Goal: Information Seeking & Learning: Compare options

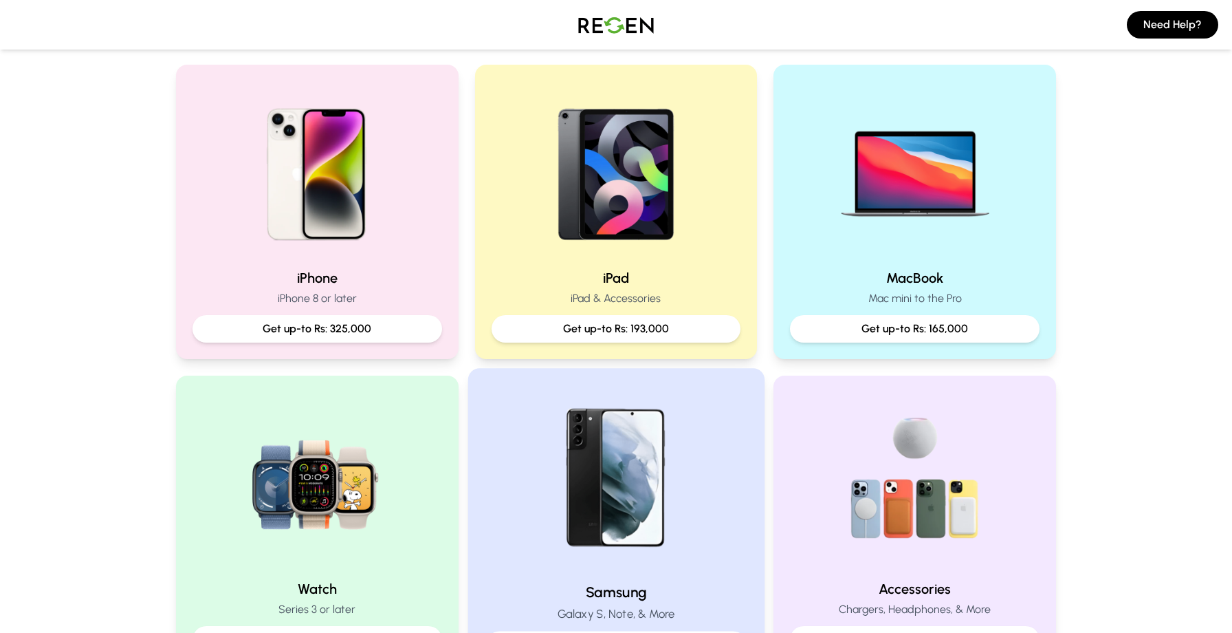
scroll to position [277, 0]
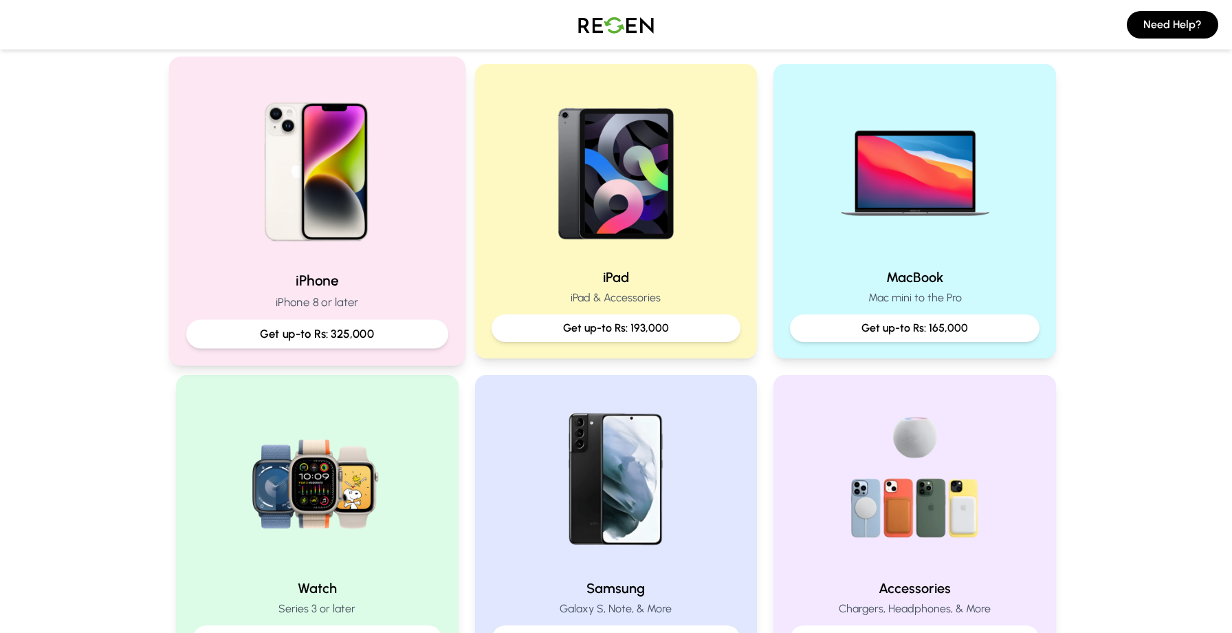
click at [338, 259] on img at bounding box center [317, 166] width 185 height 185
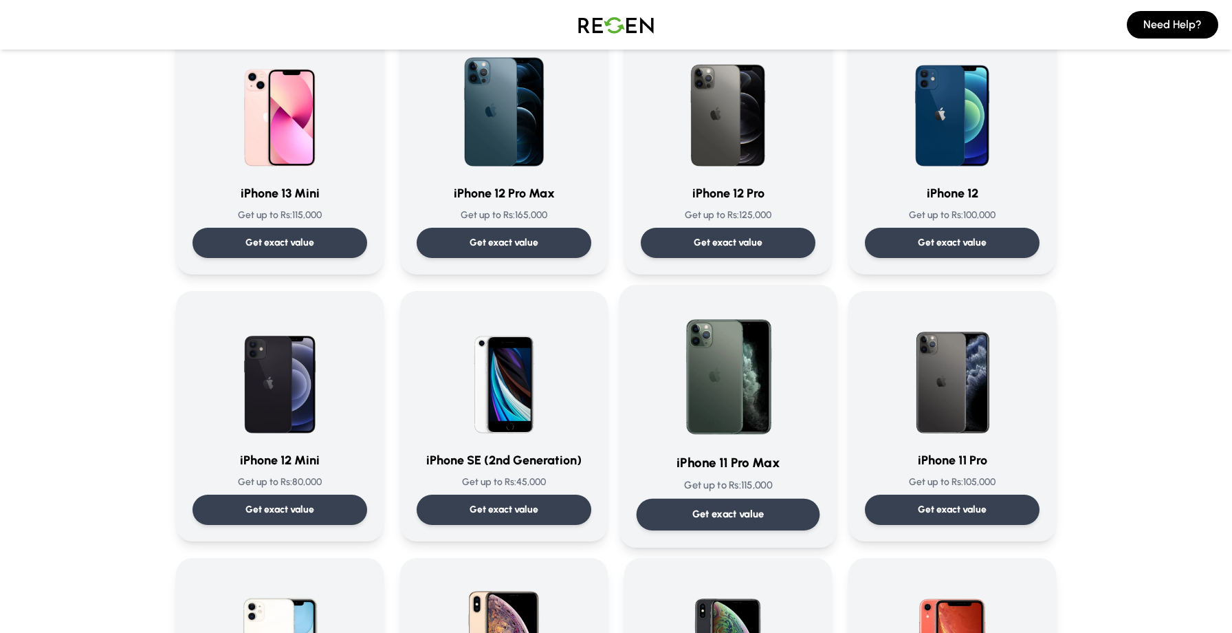
scroll to position [931, 0]
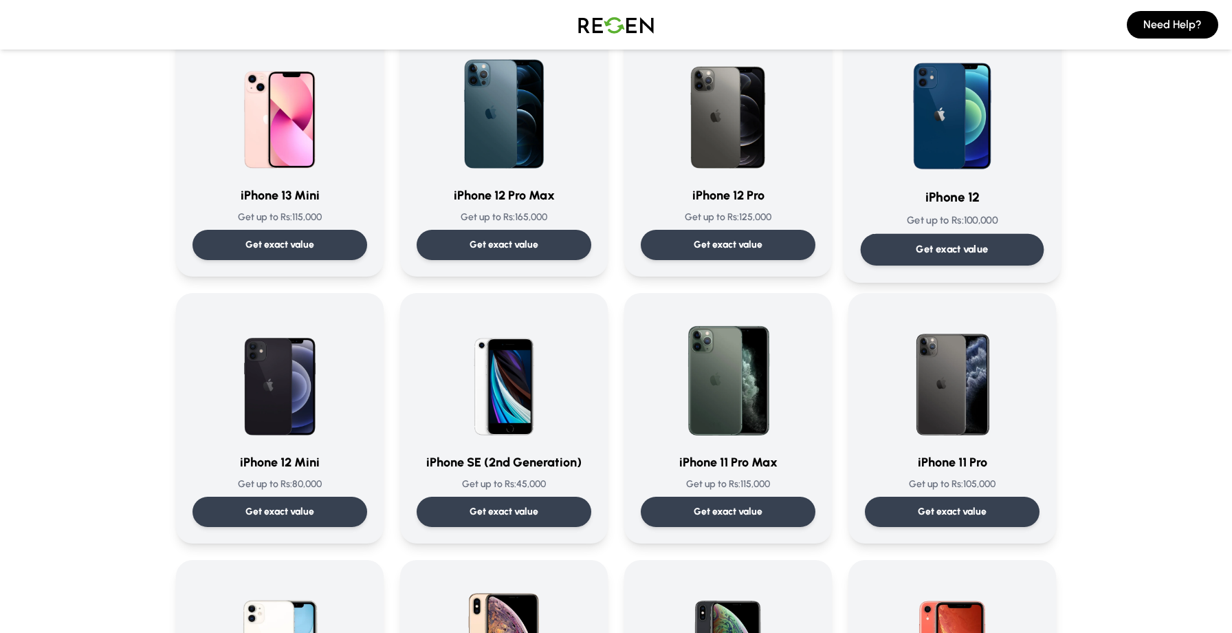
click at [914, 104] on img at bounding box center [952, 106] width 139 height 139
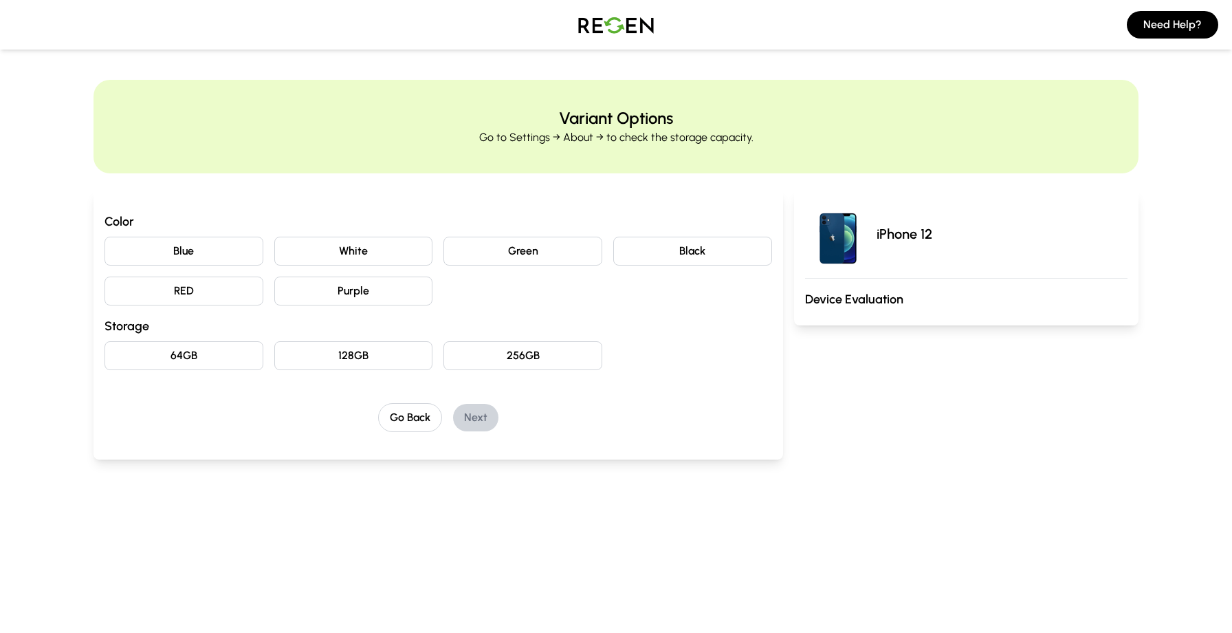
click at [234, 253] on button "Blue" at bounding box center [184, 251] width 159 height 29
click at [485, 353] on button "256GB" at bounding box center [522, 355] width 159 height 29
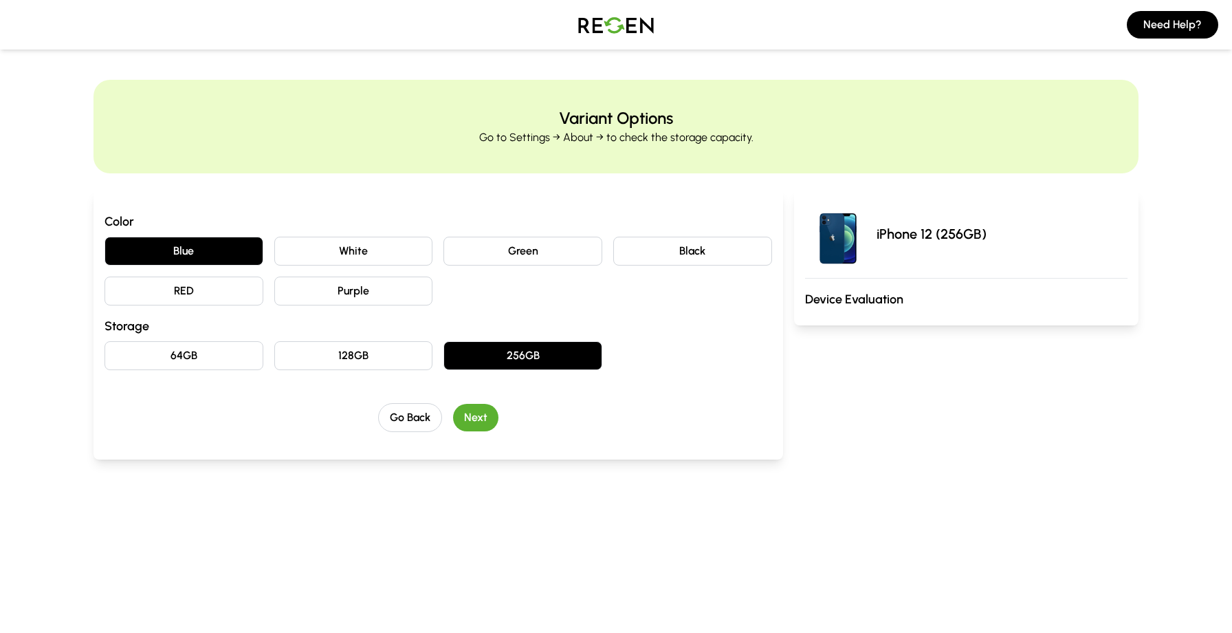
click at [463, 419] on button "Next" at bounding box center [475, 418] width 45 height 28
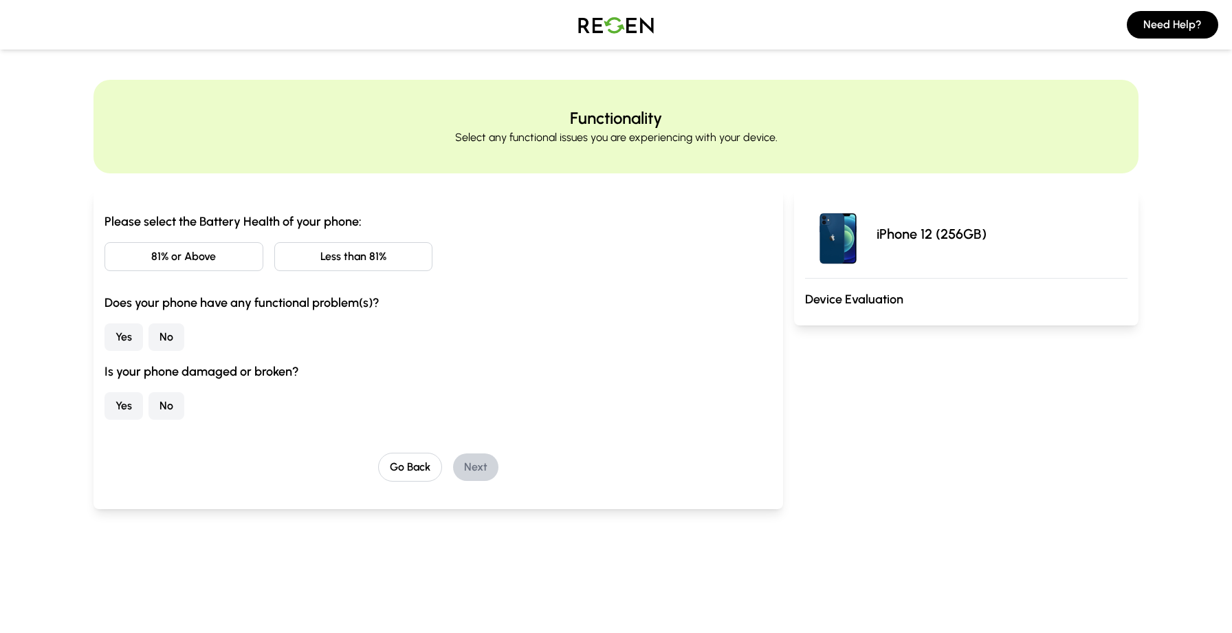
click at [242, 265] on button "81% or Above" at bounding box center [184, 256] width 159 height 29
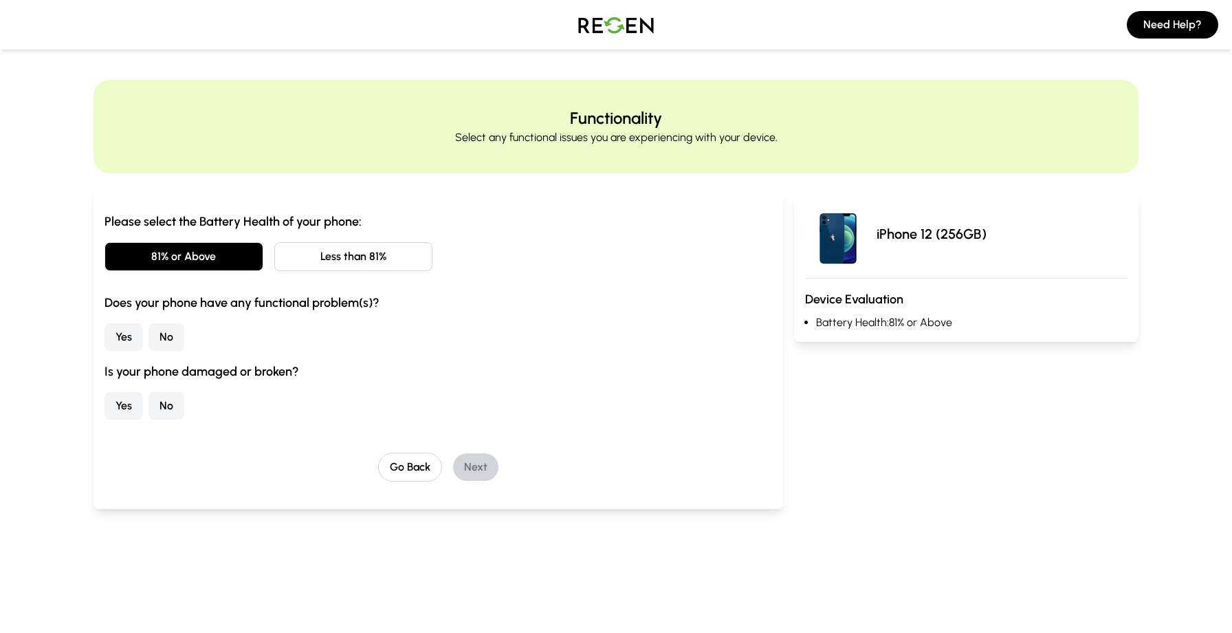
click at [156, 338] on button "No" at bounding box center [167, 337] width 36 height 28
click at [177, 410] on button "No" at bounding box center [167, 406] width 36 height 28
click at [489, 454] on button "Next" at bounding box center [475, 467] width 45 height 28
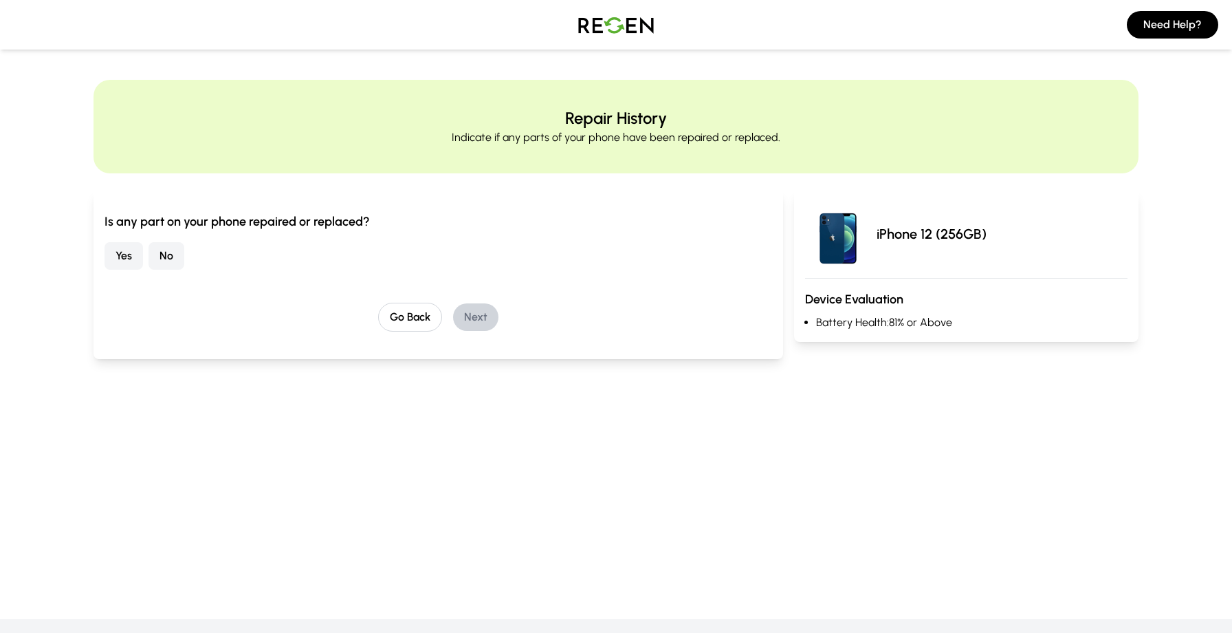
click at [169, 260] on button "No" at bounding box center [167, 256] width 36 height 28
click at [468, 320] on button "Next" at bounding box center [475, 317] width 45 height 28
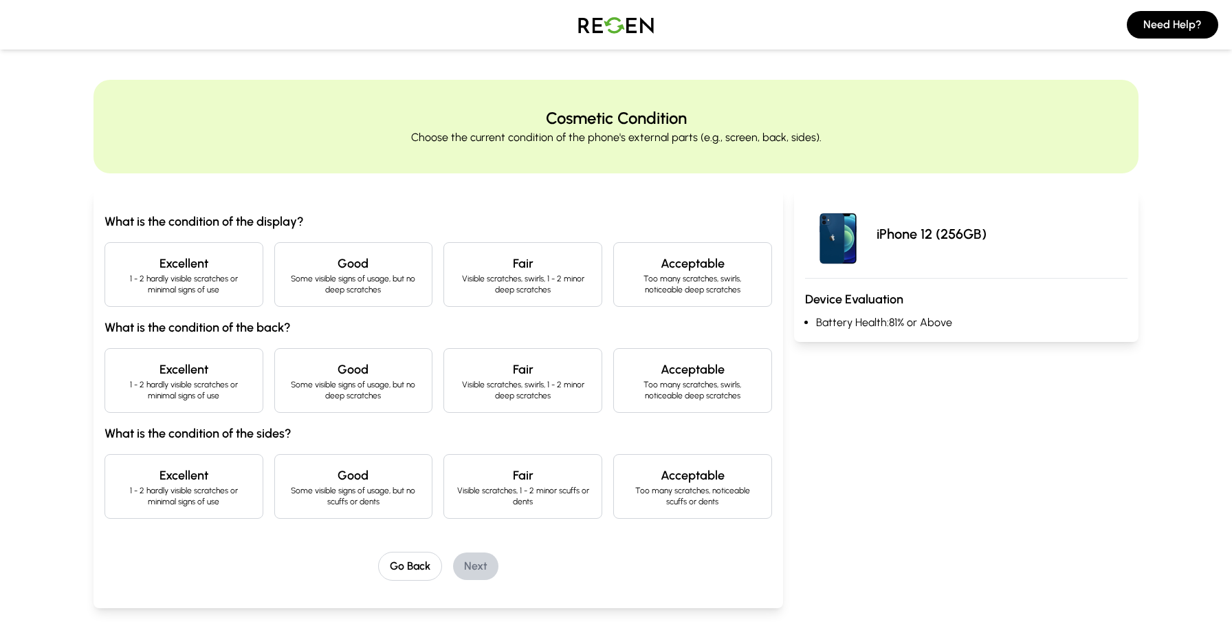
click at [209, 251] on div "Excellent 1 - 2 hardly visible scratches or minimal signs of use" at bounding box center [184, 274] width 159 height 65
click at [229, 385] on p "1 - 2 hardly visible scratches or minimal signs of use" at bounding box center [183, 390] width 135 height 22
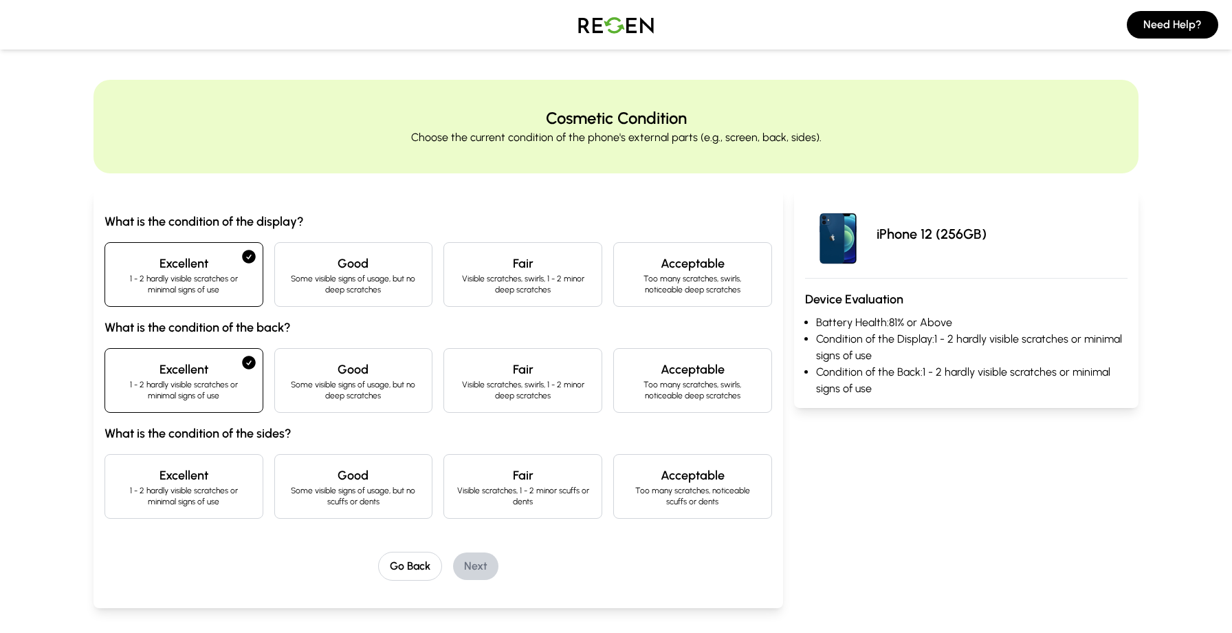
click at [226, 498] on p "1 - 2 hardly visible scratches or minimal signs of use" at bounding box center [183, 496] width 135 height 22
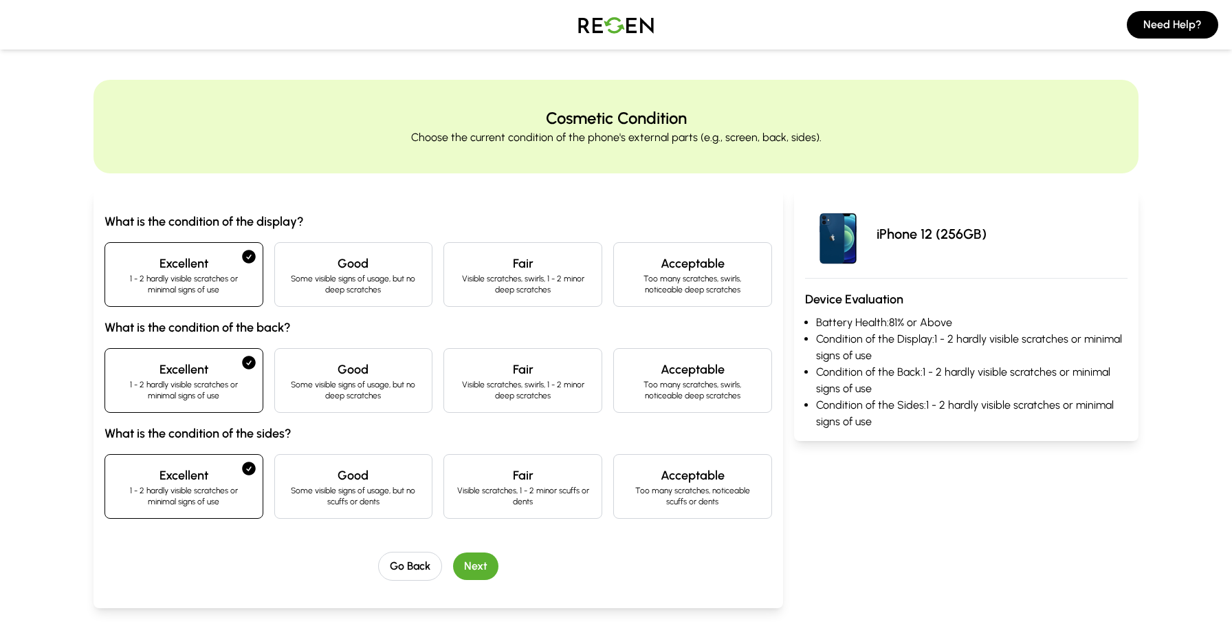
click at [485, 562] on button "Next" at bounding box center [475, 566] width 45 height 28
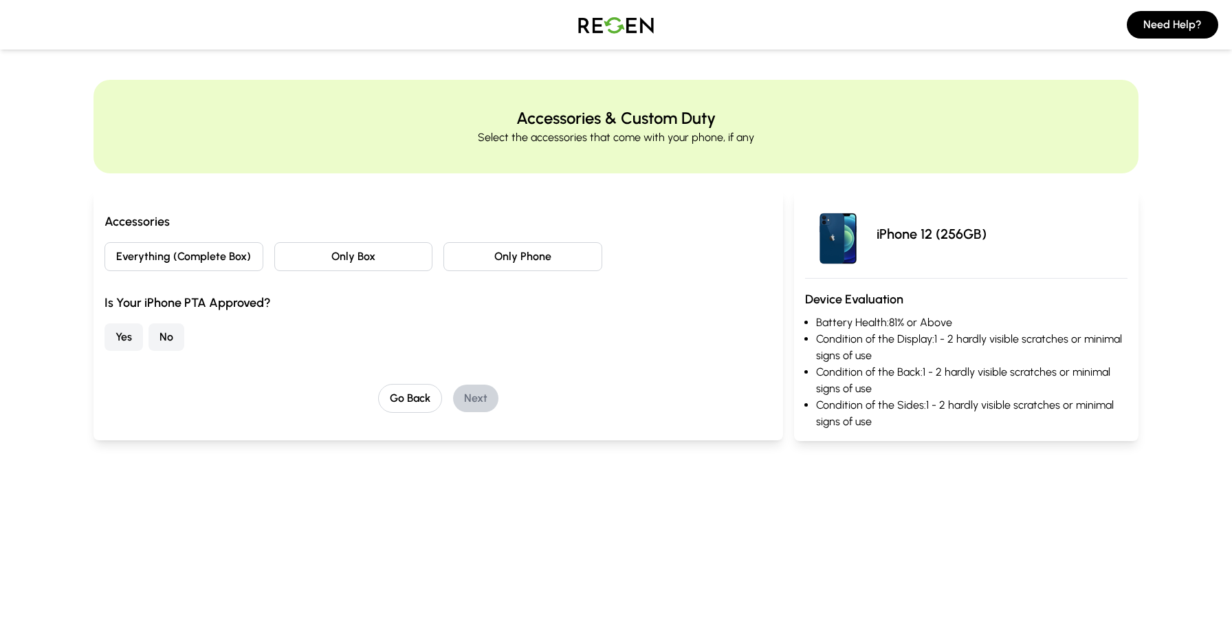
click at [254, 259] on button "Everything (Complete Box)" at bounding box center [184, 256] width 159 height 29
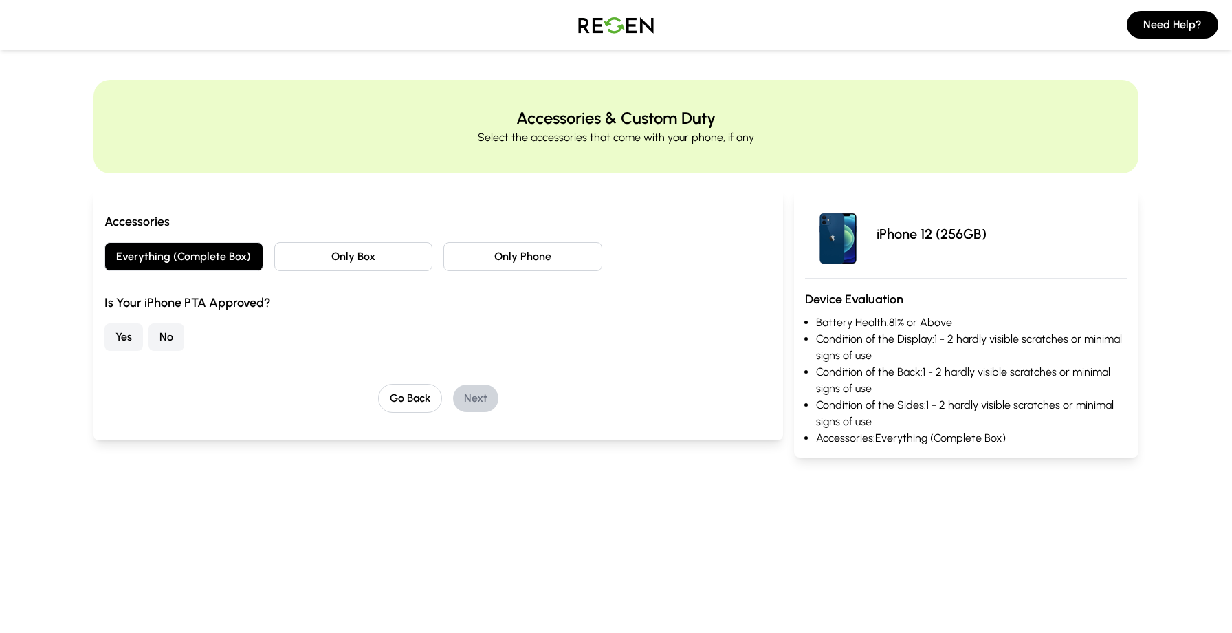
click at [136, 338] on button "Yes" at bounding box center [124, 337] width 39 height 28
click at [471, 391] on button "Next" at bounding box center [475, 398] width 45 height 28
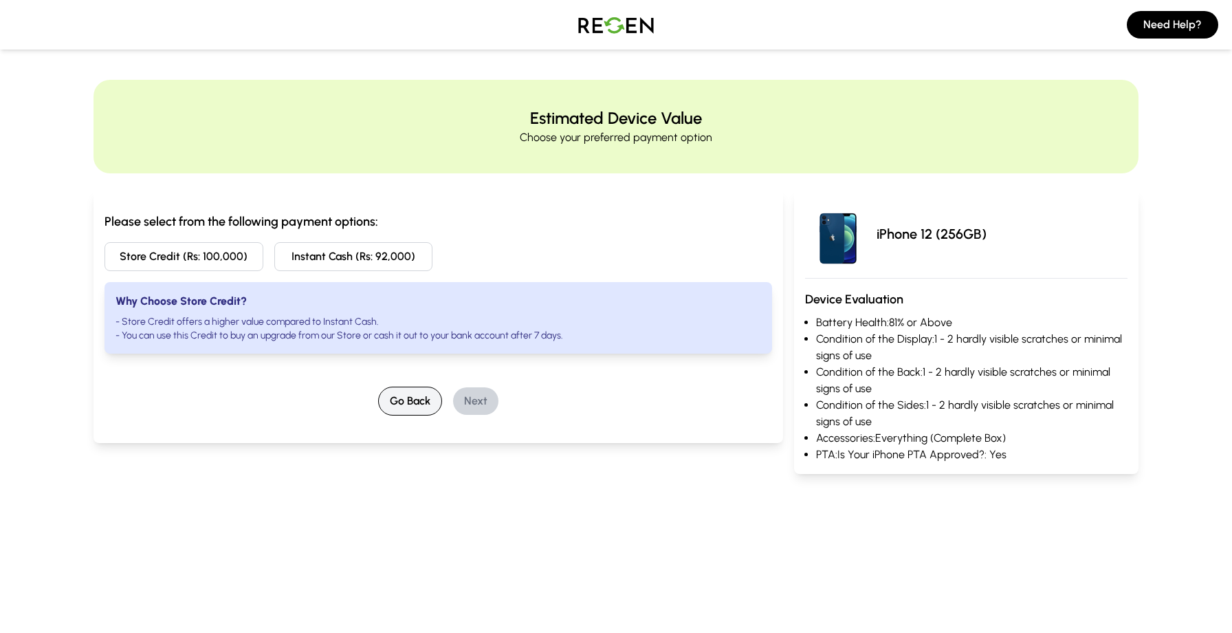
click at [417, 397] on button "Go Back" at bounding box center [410, 400] width 64 height 29
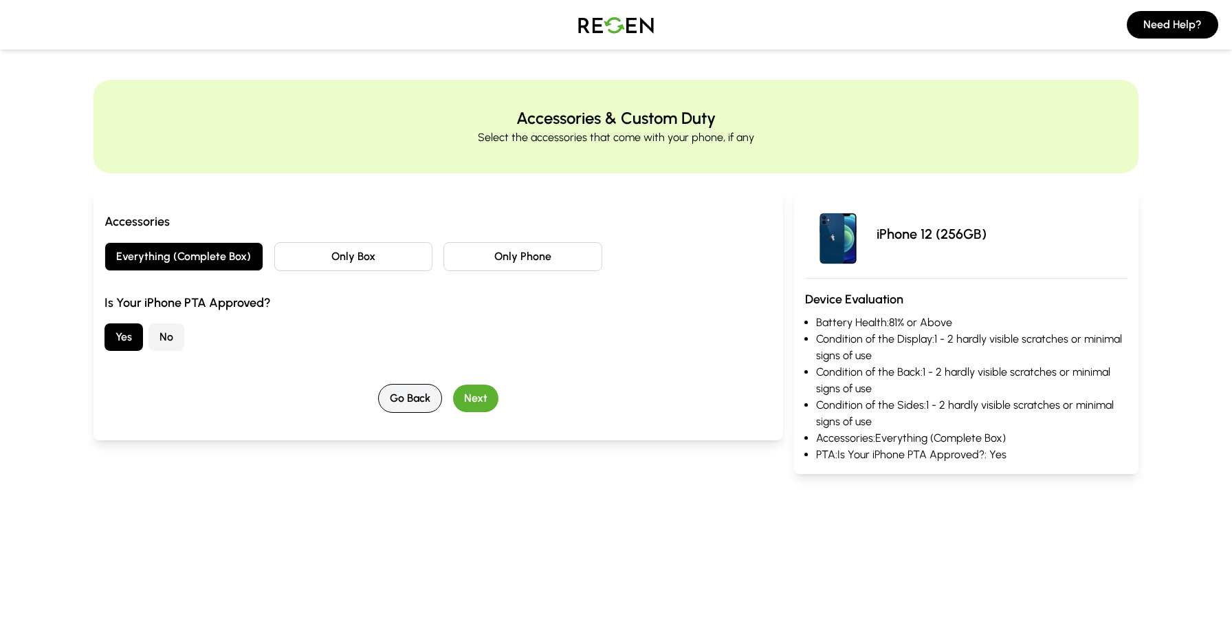
click at [417, 397] on button "Go Back" at bounding box center [410, 398] width 64 height 29
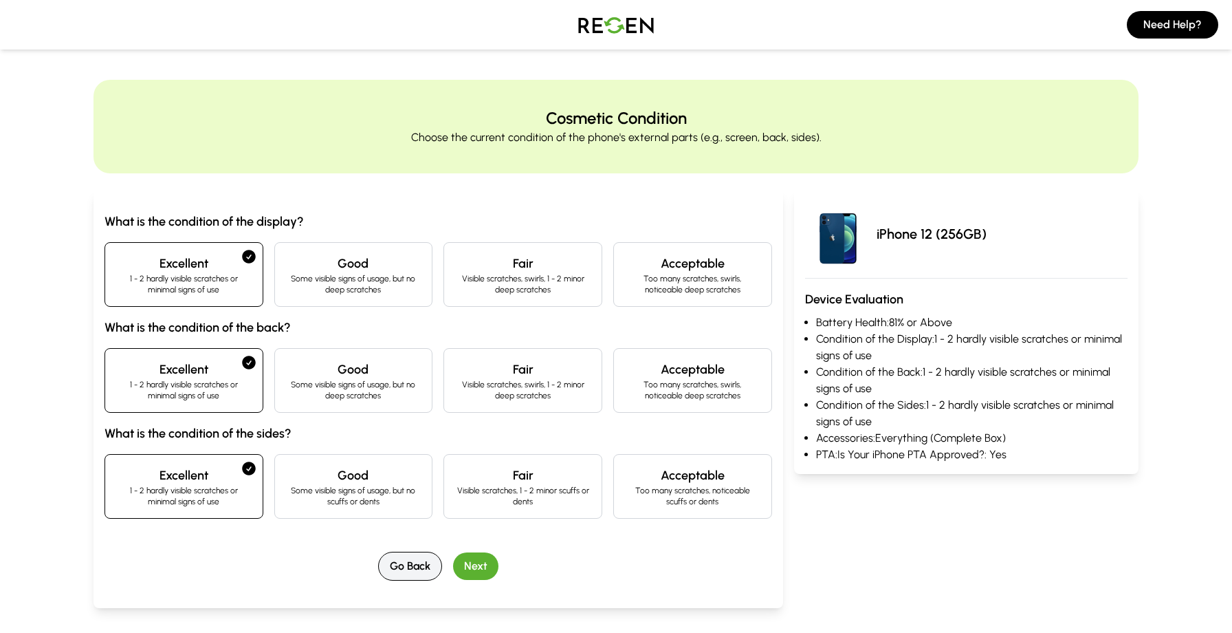
click at [417, 397] on p "Some visible signs of usage, but no deep scratches" at bounding box center [353, 390] width 135 height 22
click at [420, 571] on button "Go Back" at bounding box center [410, 565] width 64 height 29
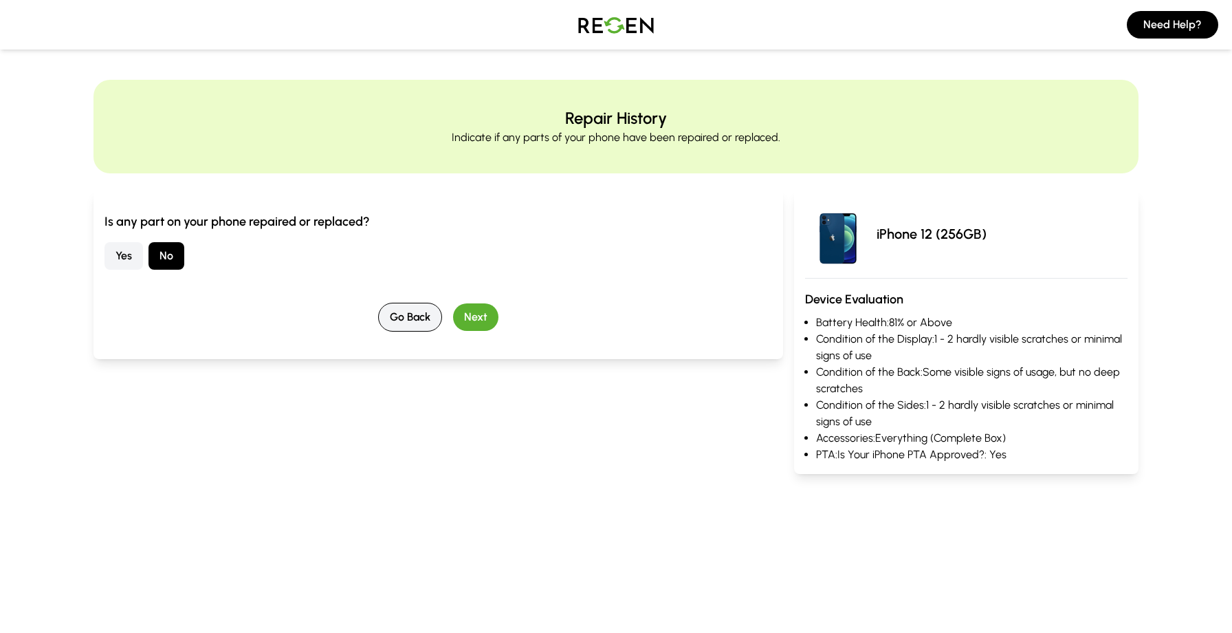
click at [397, 318] on button "Go Back" at bounding box center [410, 317] width 64 height 29
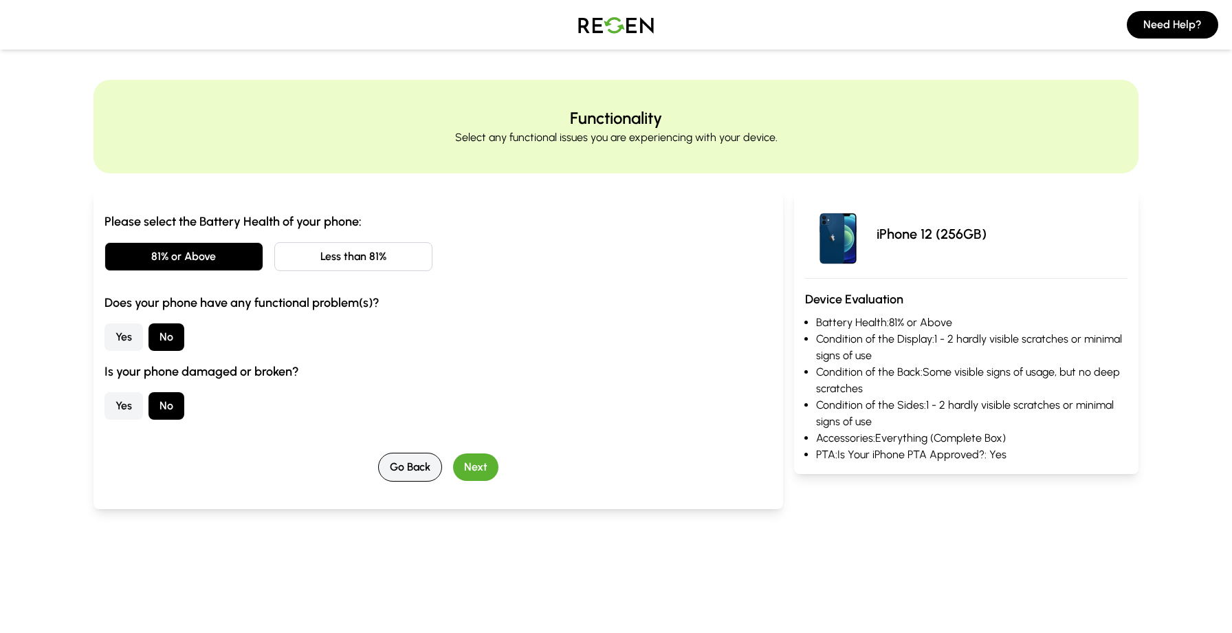
click at [424, 474] on button "Go Back" at bounding box center [410, 466] width 64 height 29
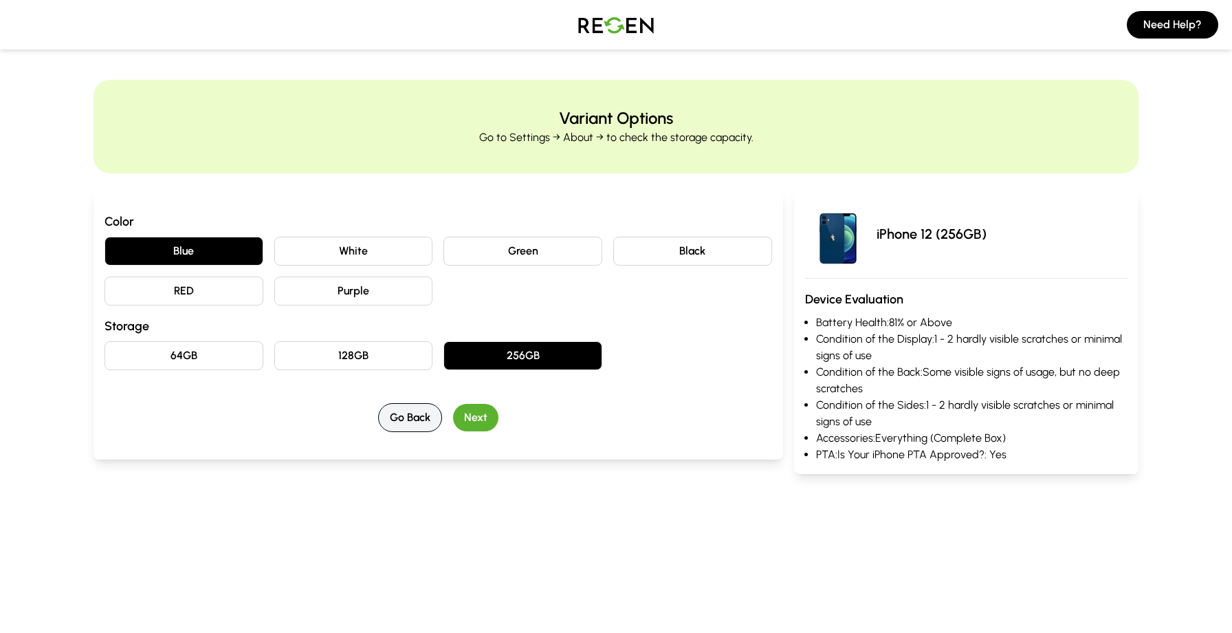
click at [424, 406] on button "Go Back" at bounding box center [410, 417] width 64 height 29
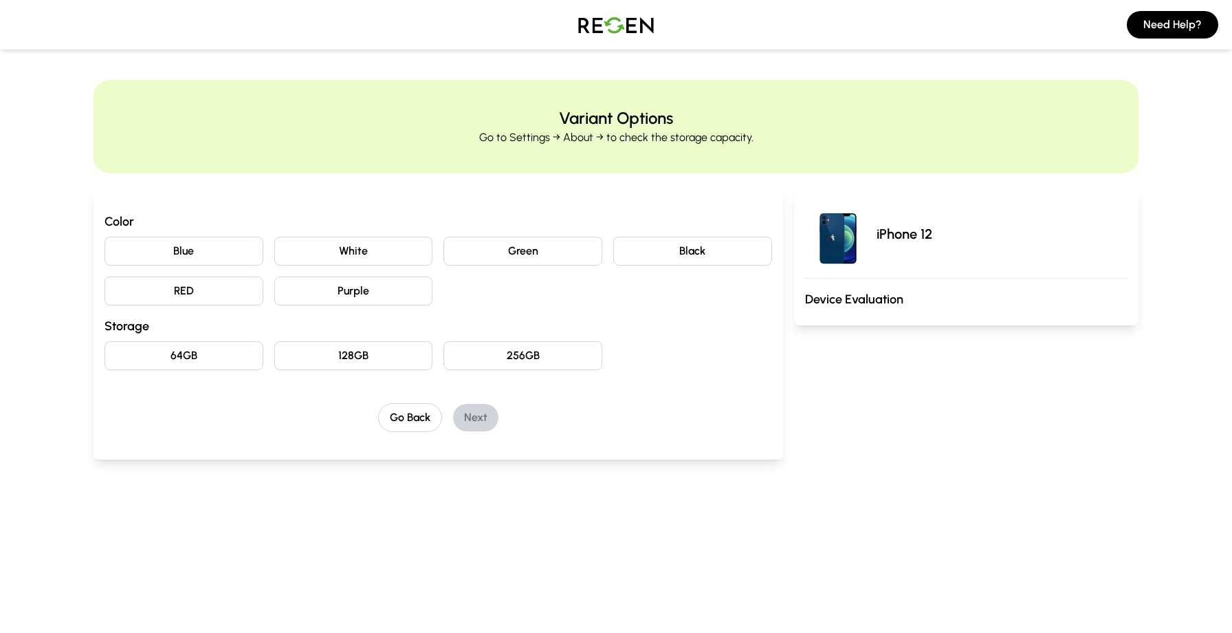
click at [597, 21] on img at bounding box center [616, 25] width 96 height 39
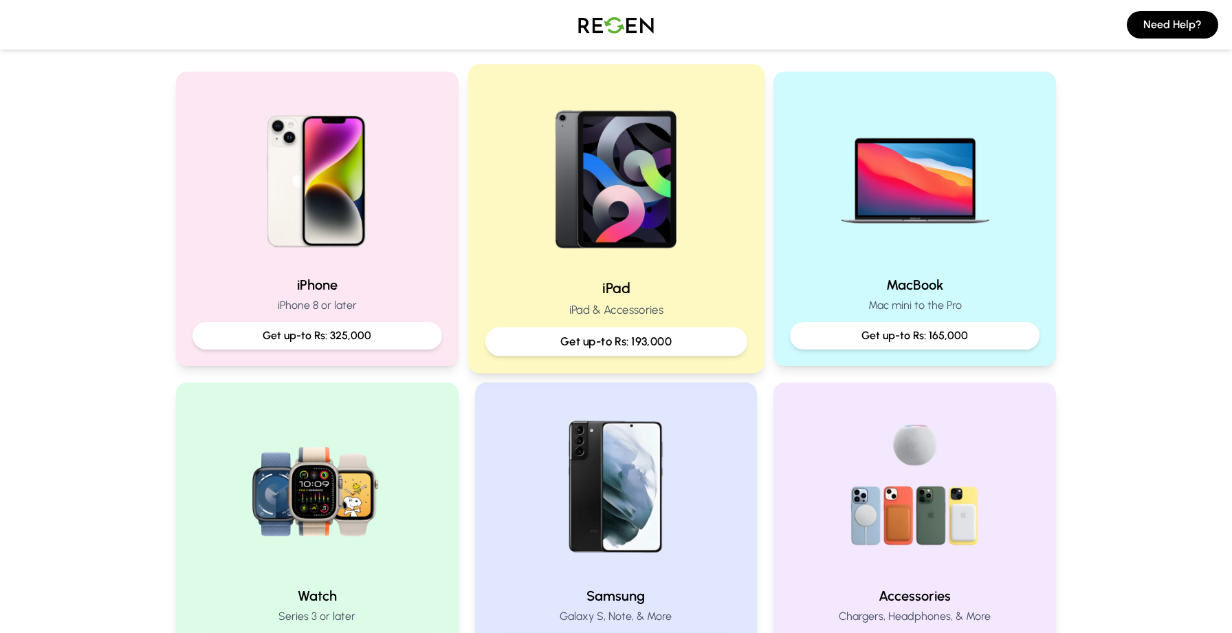
scroll to position [257, 0]
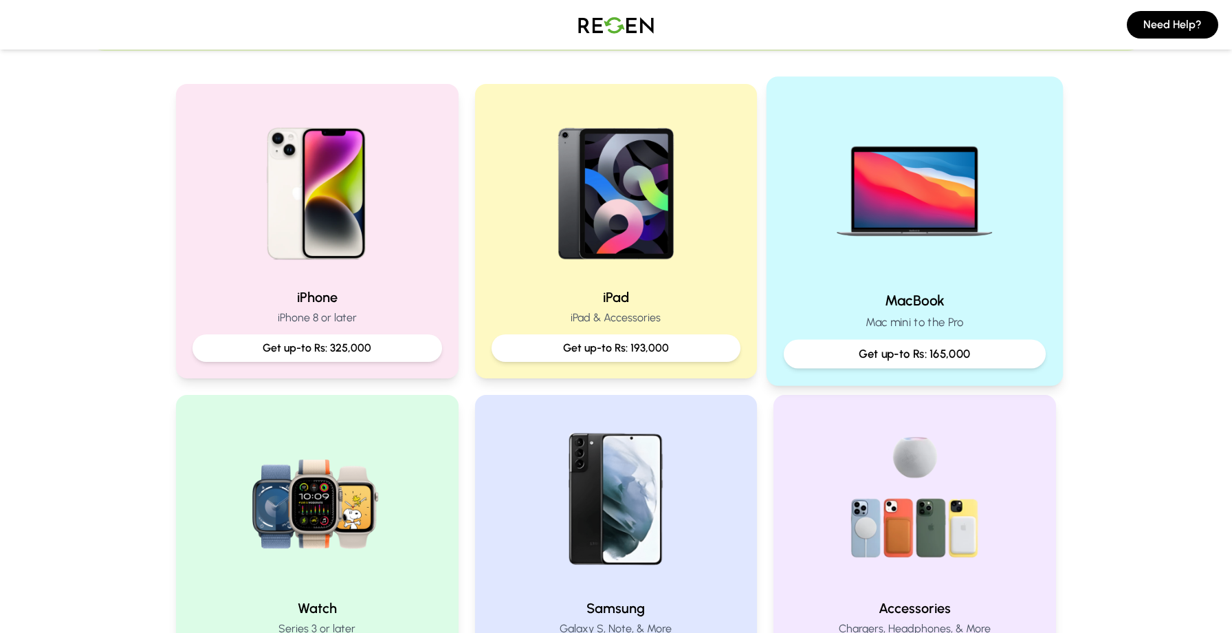
click at [838, 346] on p "Get up-to Rs: 165,000" at bounding box center [914, 353] width 239 height 17
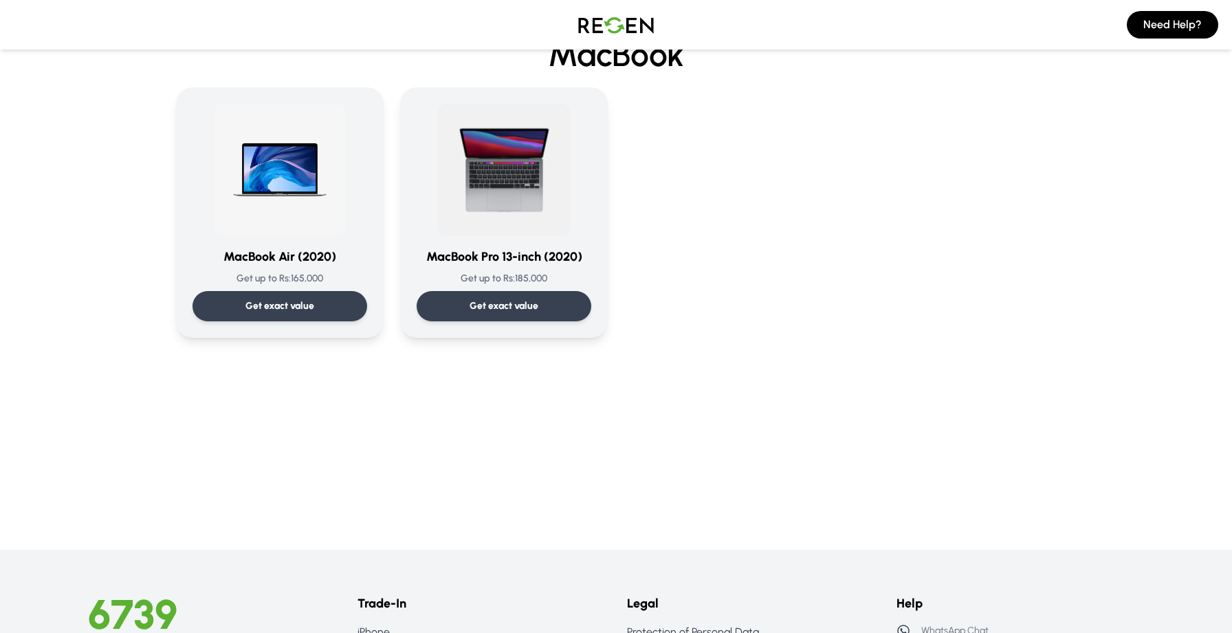
scroll to position [67, 0]
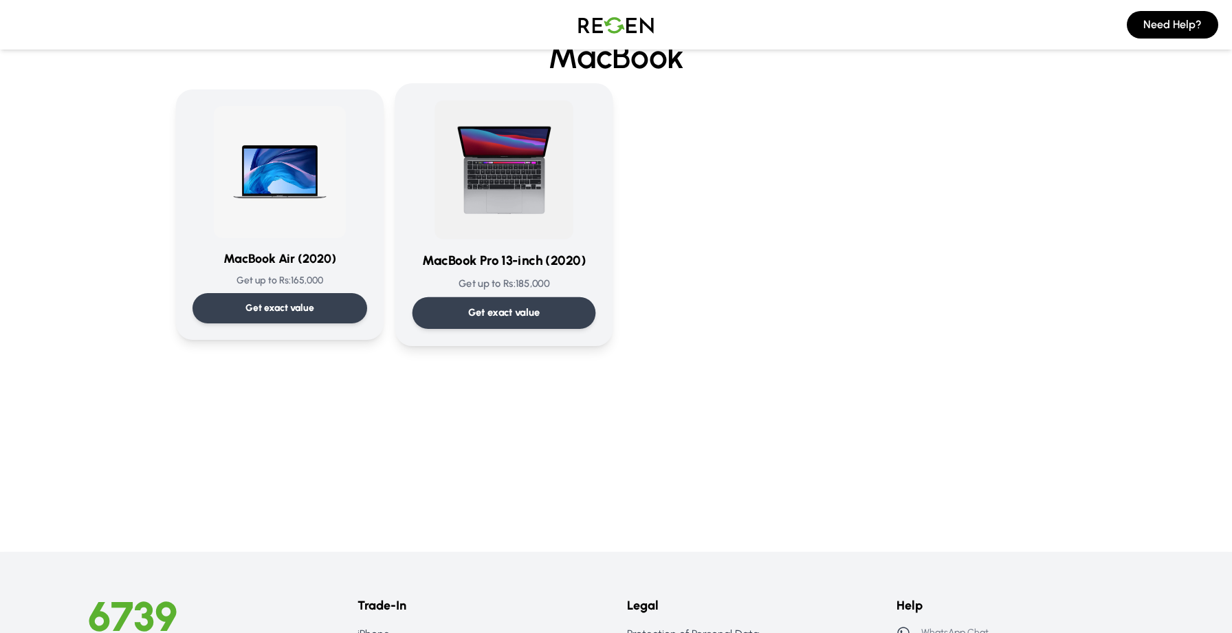
click at [570, 312] on div "Get exact value" at bounding box center [505, 313] width 184 height 32
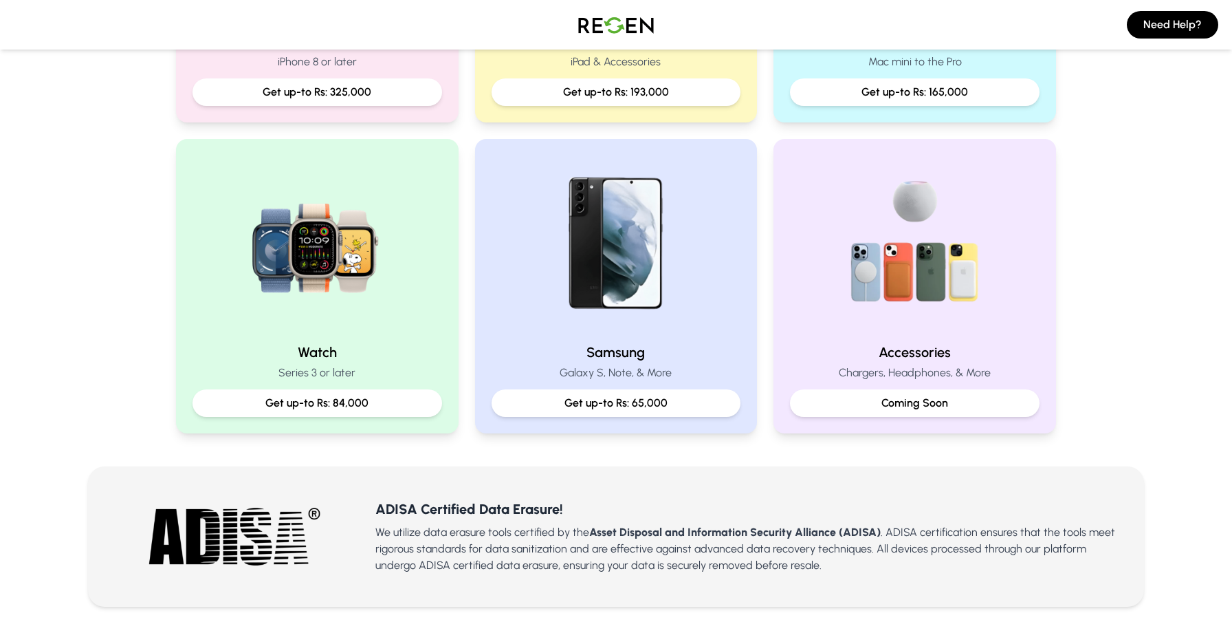
scroll to position [514, 0]
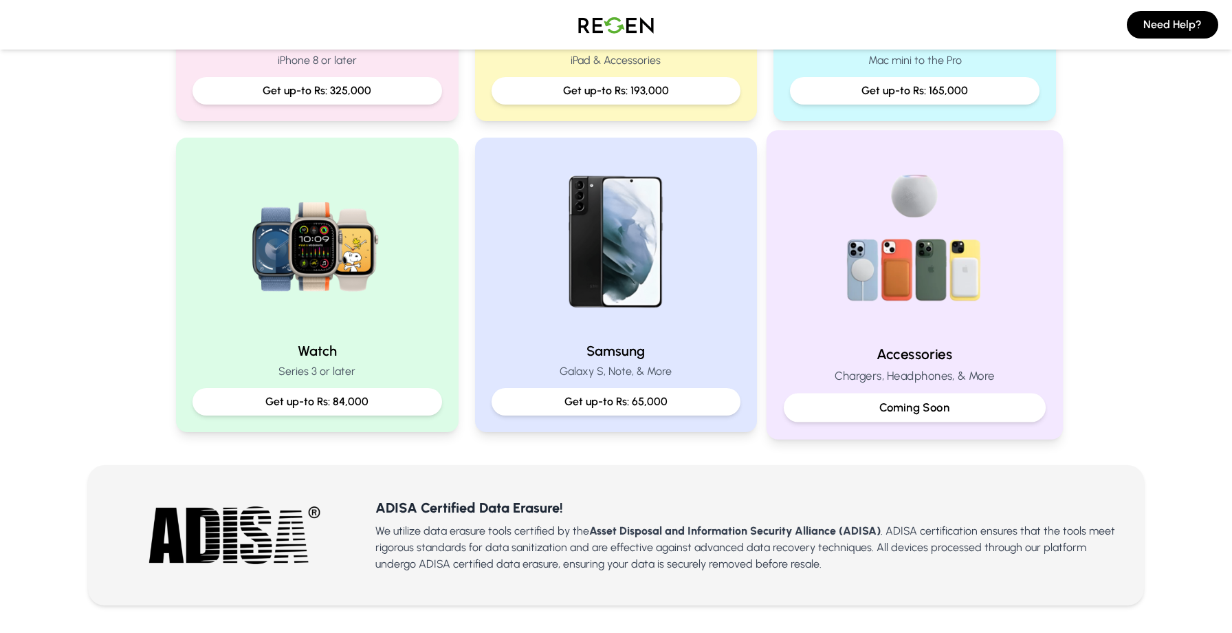
click at [863, 399] on p "Coming Soon" at bounding box center [914, 407] width 239 height 17
